Goal: Transaction & Acquisition: Obtain resource

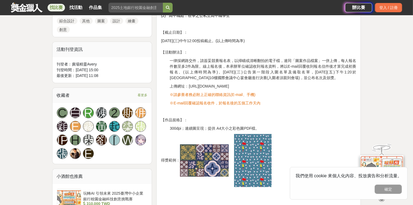
scroll to position [277, 0]
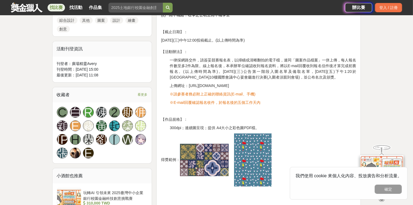
click at [211, 86] on span "上傳網址：https://forms.gle/RbG2Goz9xu9V63KQA" at bounding box center [199, 86] width 59 height 4
click at [213, 87] on span "上傳網址：https://forms.gle/RbG2Goz9xu9V63KQA" at bounding box center [199, 86] width 59 height 4
drag, startPoint x: 239, startPoint y: 86, endPoint x: 188, endPoint y: 88, distance: 50.9
click at [188, 88] on p "上傳網址：https://forms.gle/RbG2Goz9xu9V63KQA" at bounding box center [263, 86] width 187 height 6
copy span "https://forms.gle/RbG2Goz9xu9V63KQA"
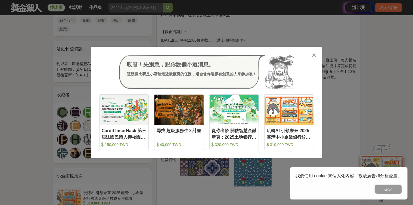
click at [316, 53] on icon at bounding box center [314, 55] width 4 height 5
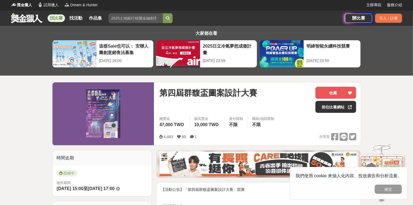
scroll to position [0, 0]
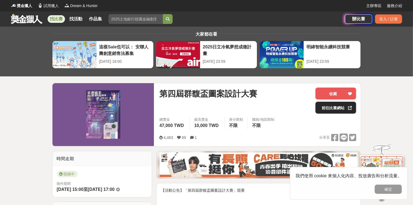
click at [329, 110] on link "前往比賽網站" at bounding box center [336, 108] width 41 height 12
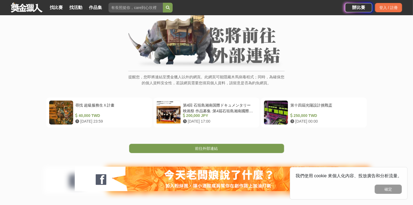
scroll to position [42, 0]
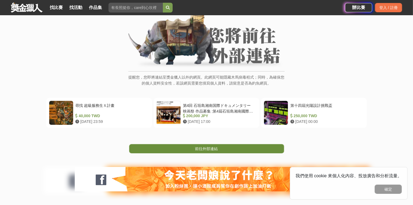
click at [196, 151] on link "前往外部連結" at bounding box center [206, 148] width 155 height 9
